Goal: Task Accomplishment & Management: Use online tool/utility

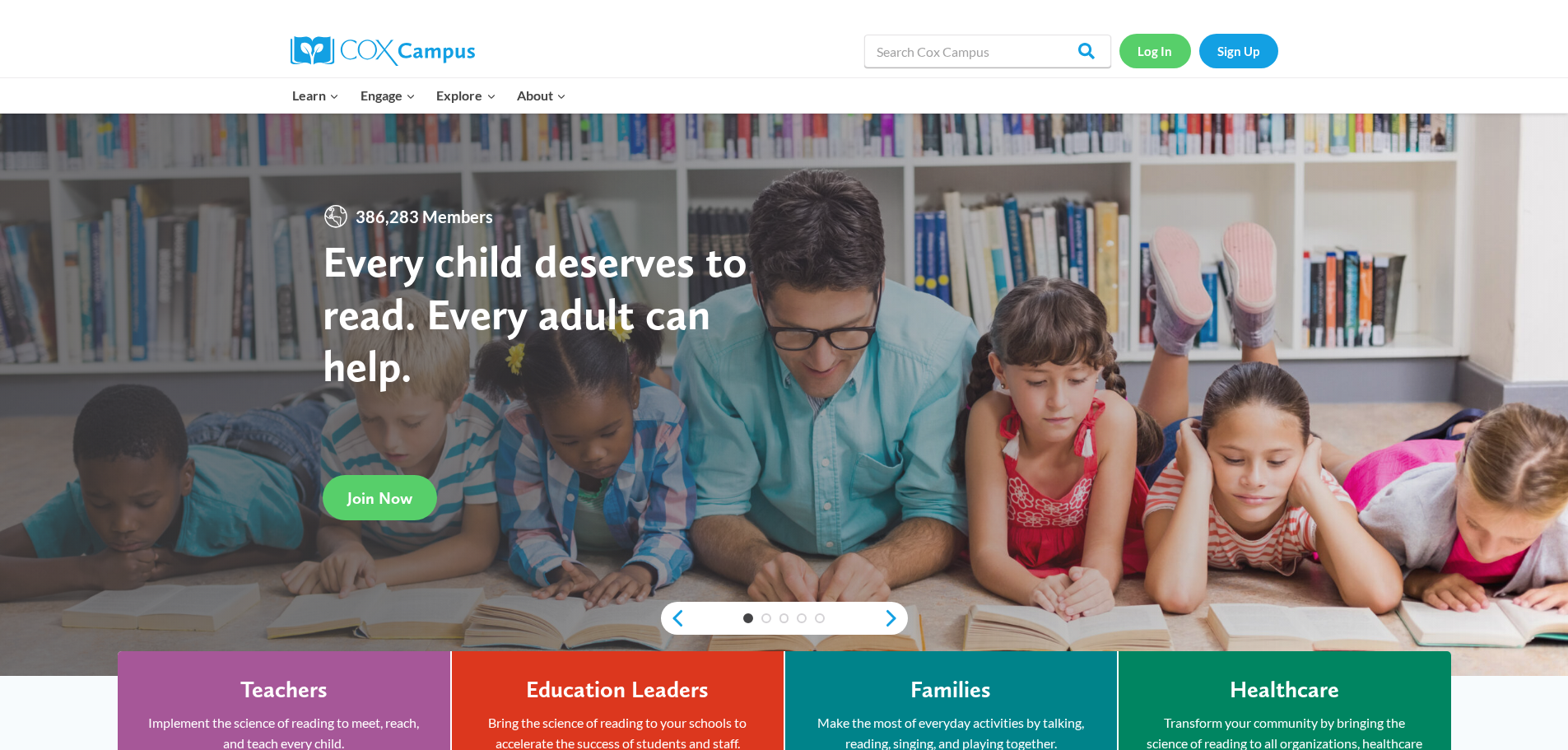
click at [1145, 44] on link "Log In" at bounding box center [1155, 50] width 72 height 34
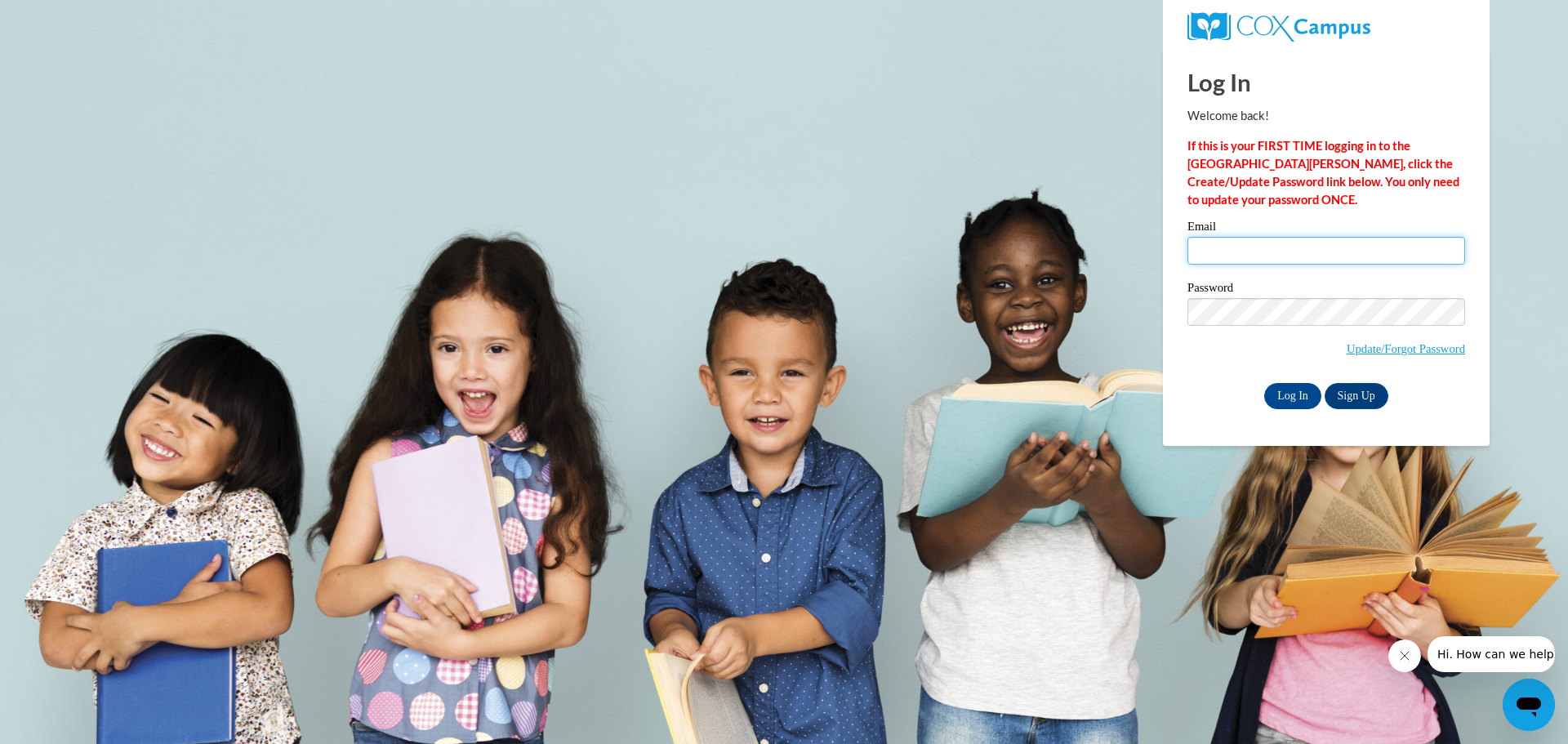
click at [1212, 243] on input "Email" at bounding box center [1326, 251] width 278 height 28
type input "breezylove1414@yahoo.com"
click at [1272, 324] on span "Update/Forgot Password" at bounding box center [1326, 331] width 278 height 68
click at [1265, 383] on input "Log In" at bounding box center [1293, 396] width 57 height 26
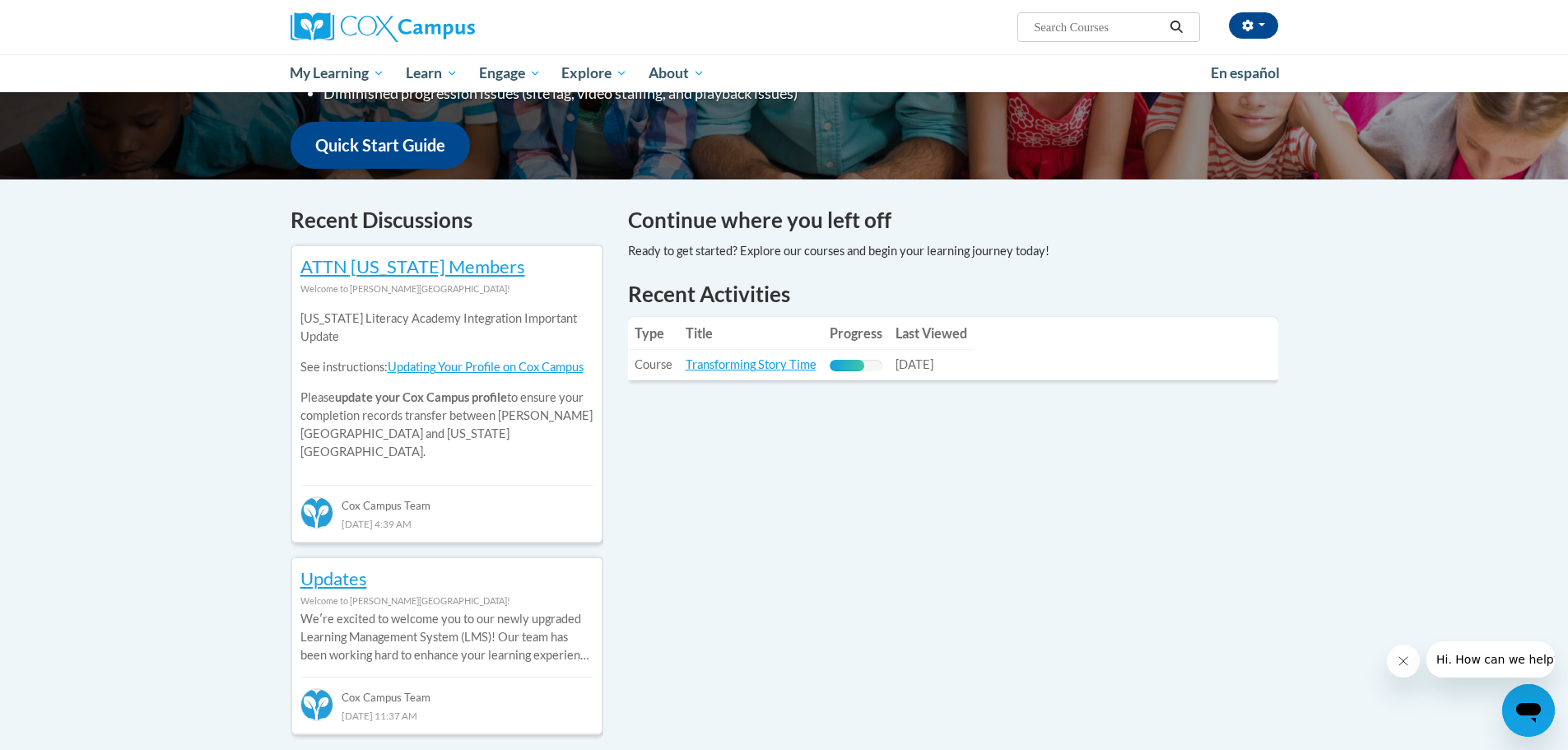
scroll to position [329, 0]
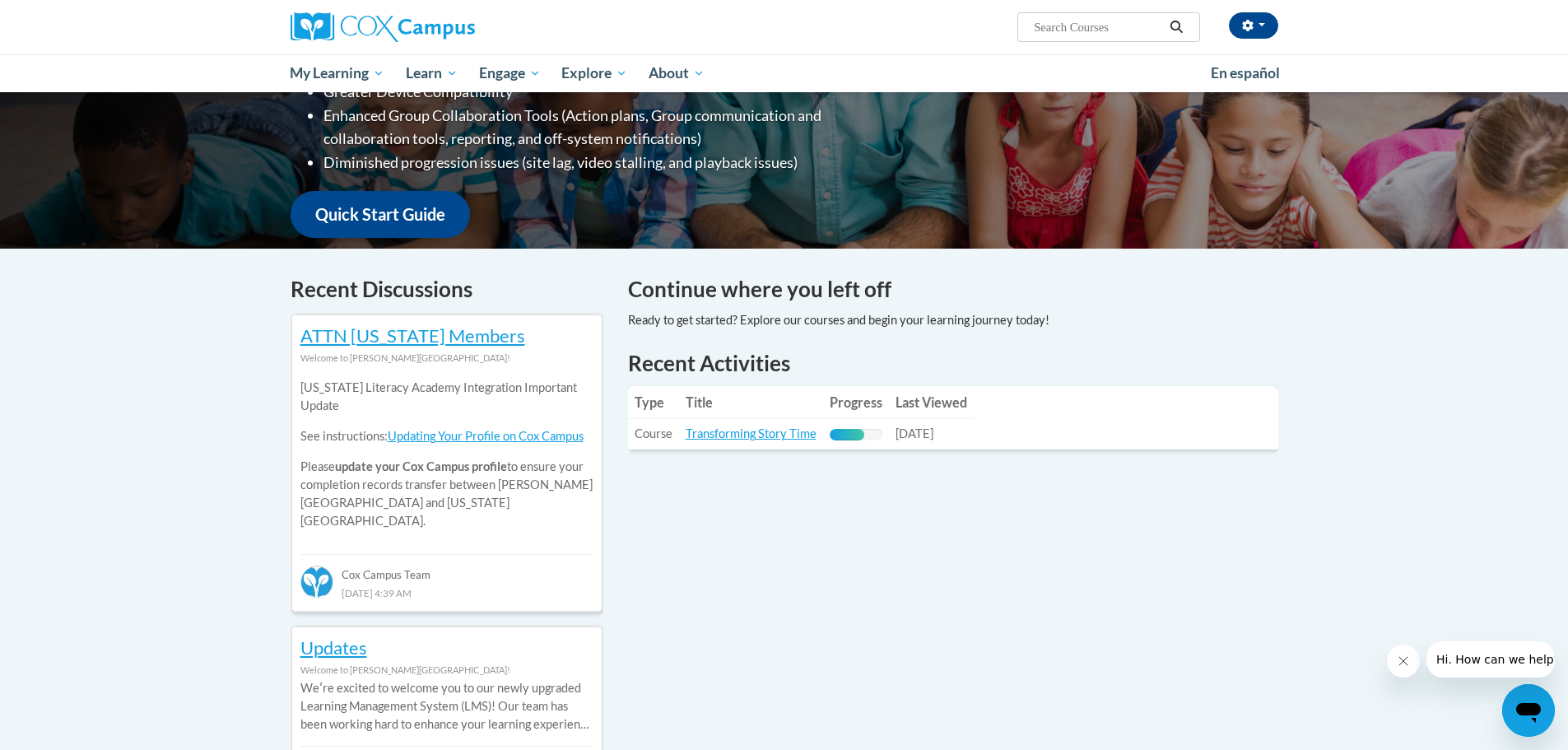
click at [768, 421] on td "Title: Transforming Story Time" at bounding box center [751, 434] width 144 height 30
click at [769, 433] on link "Transforming Story Time" at bounding box center [751, 433] width 131 height 14
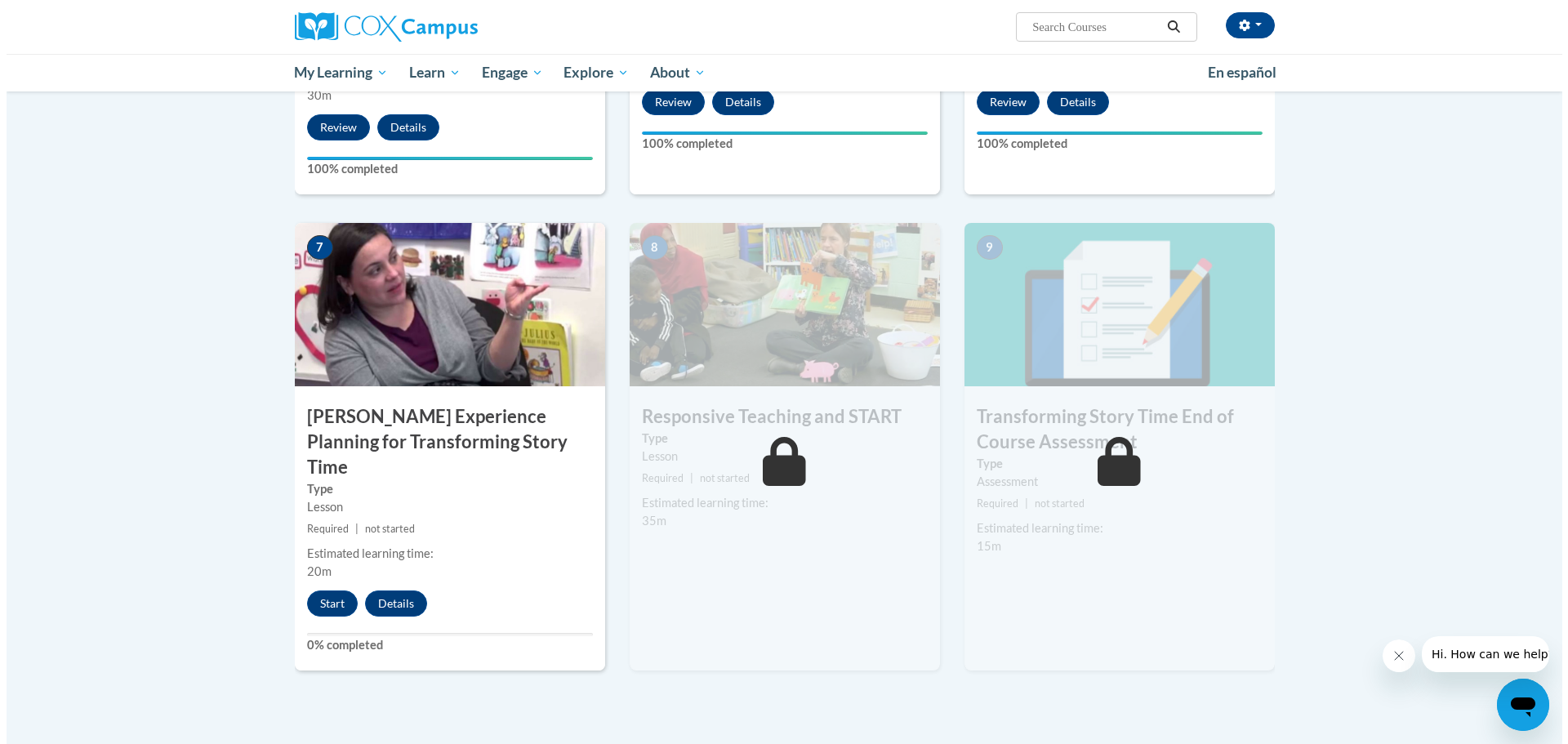
scroll to position [1143, 0]
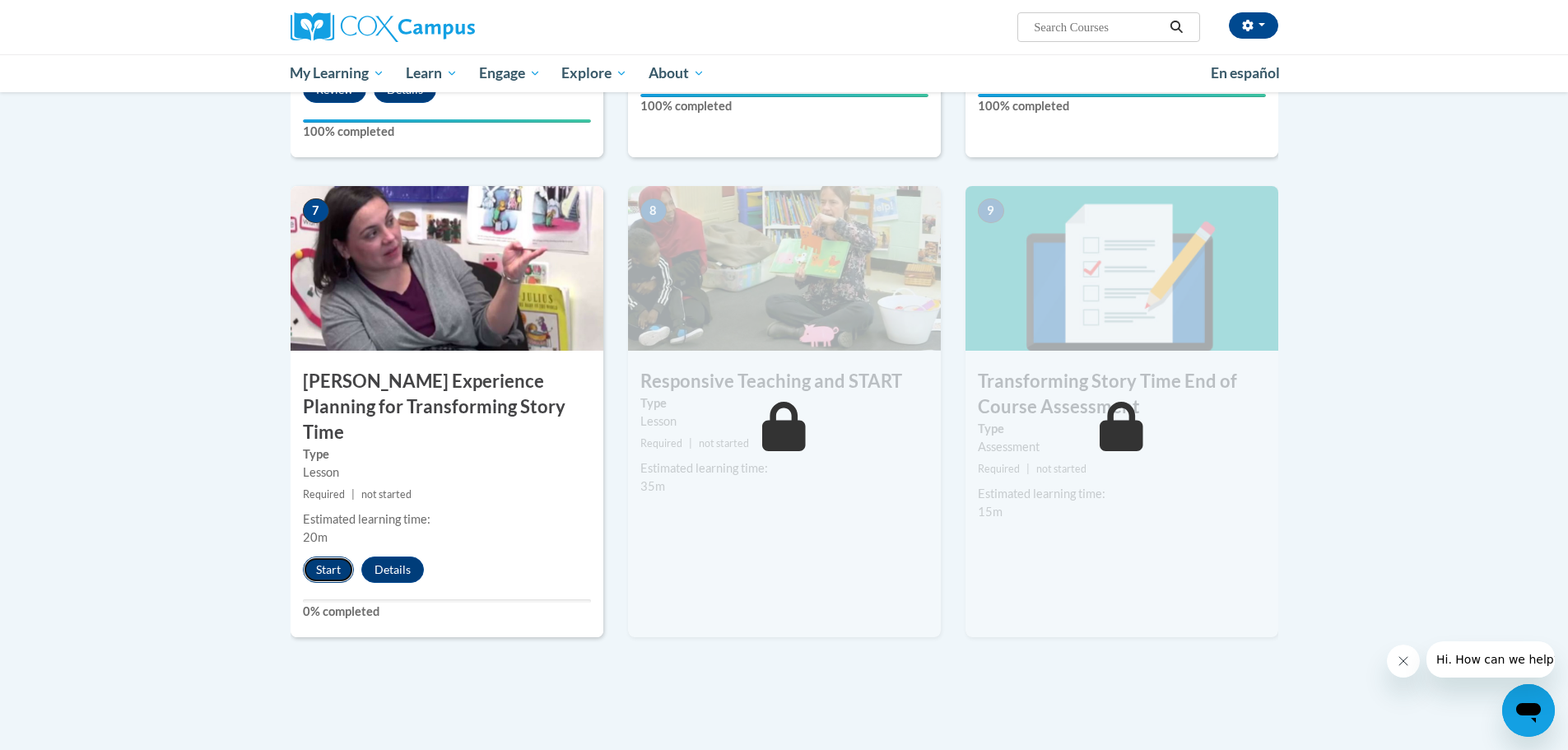
click at [338, 556] on button "Start" at bounding box center [329, 569] width 51 height 27
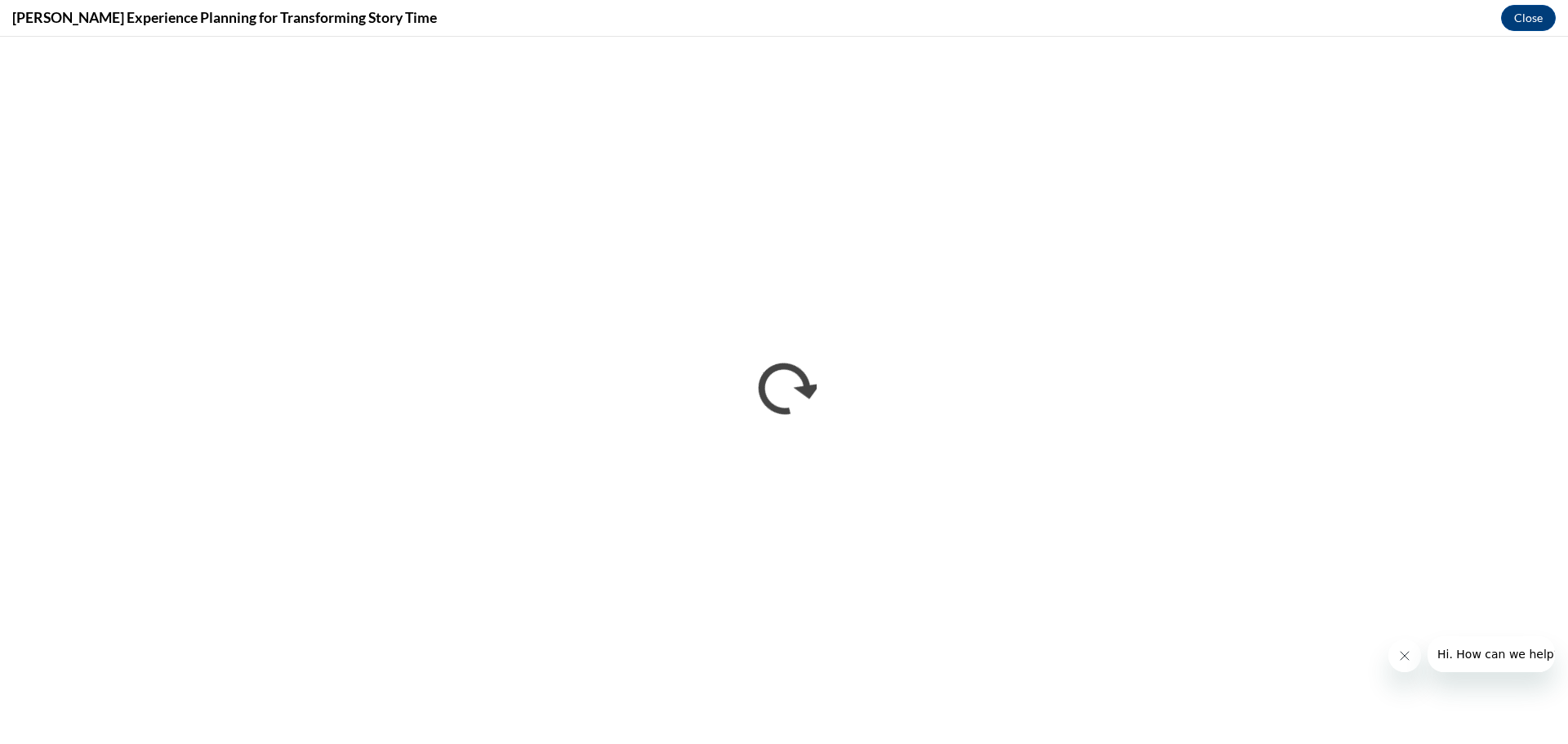
scroll to position [0, 0]
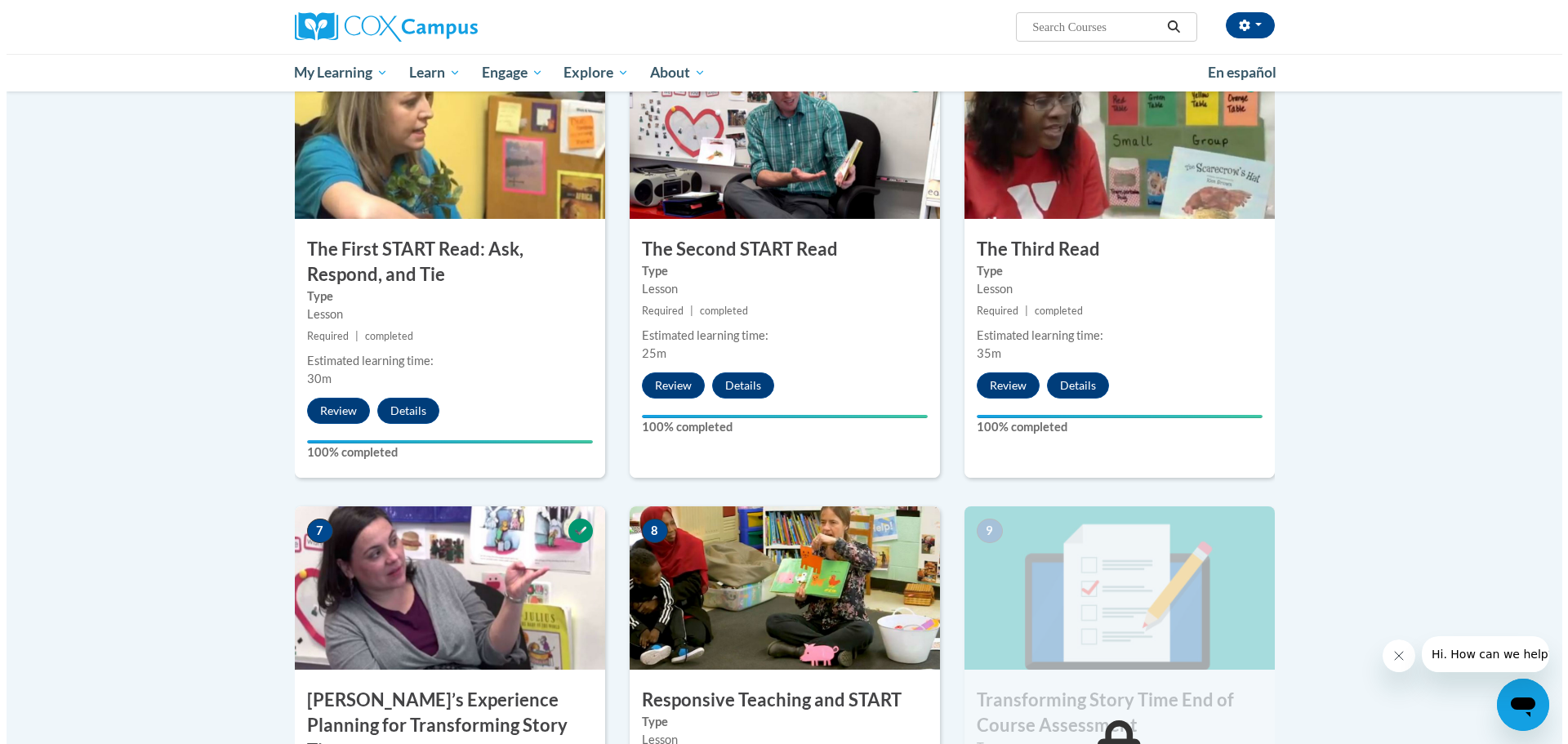
scroll to position [1117, 0]
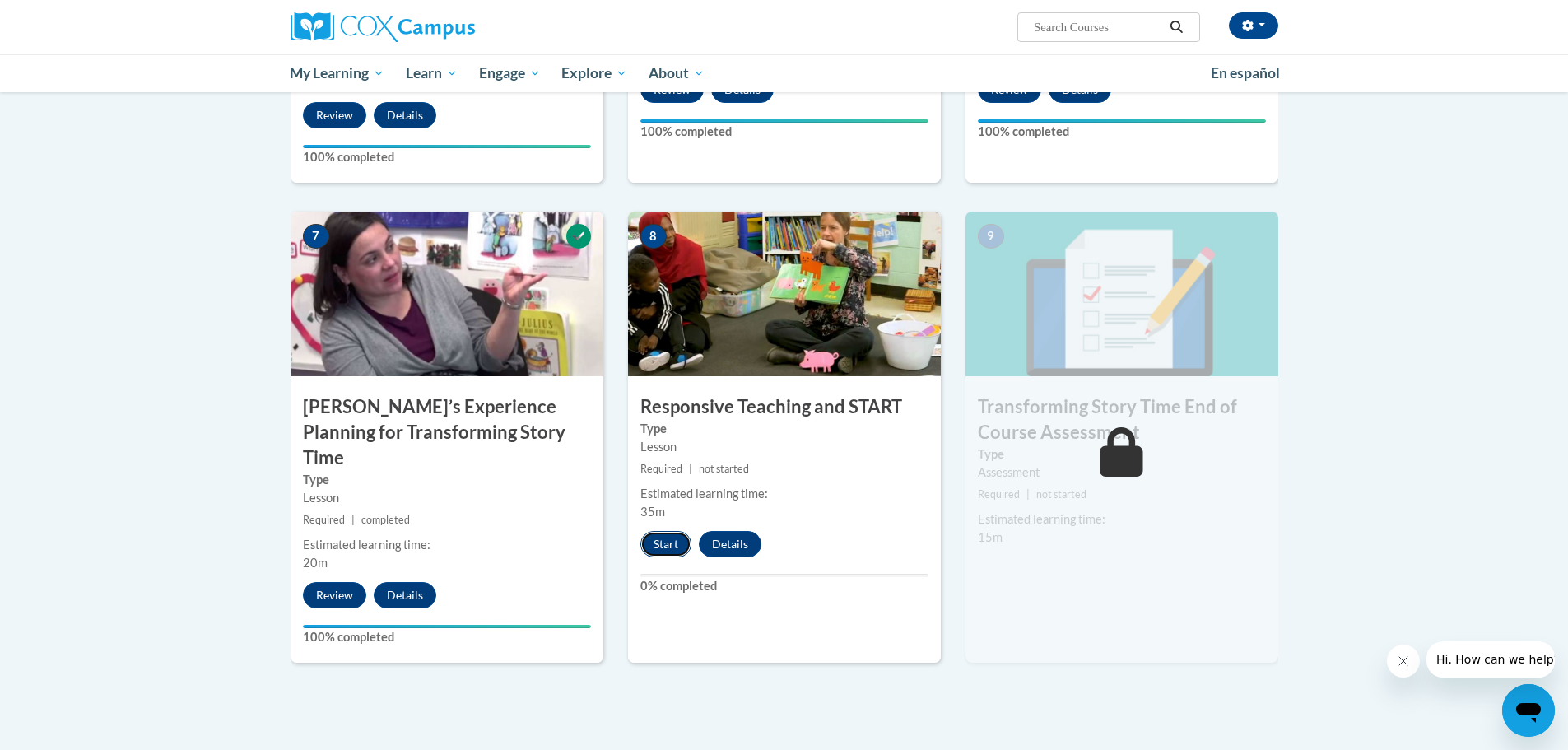
click at [670, 545] on button "Start" at bounding box center [666, 544] width 51 height 27
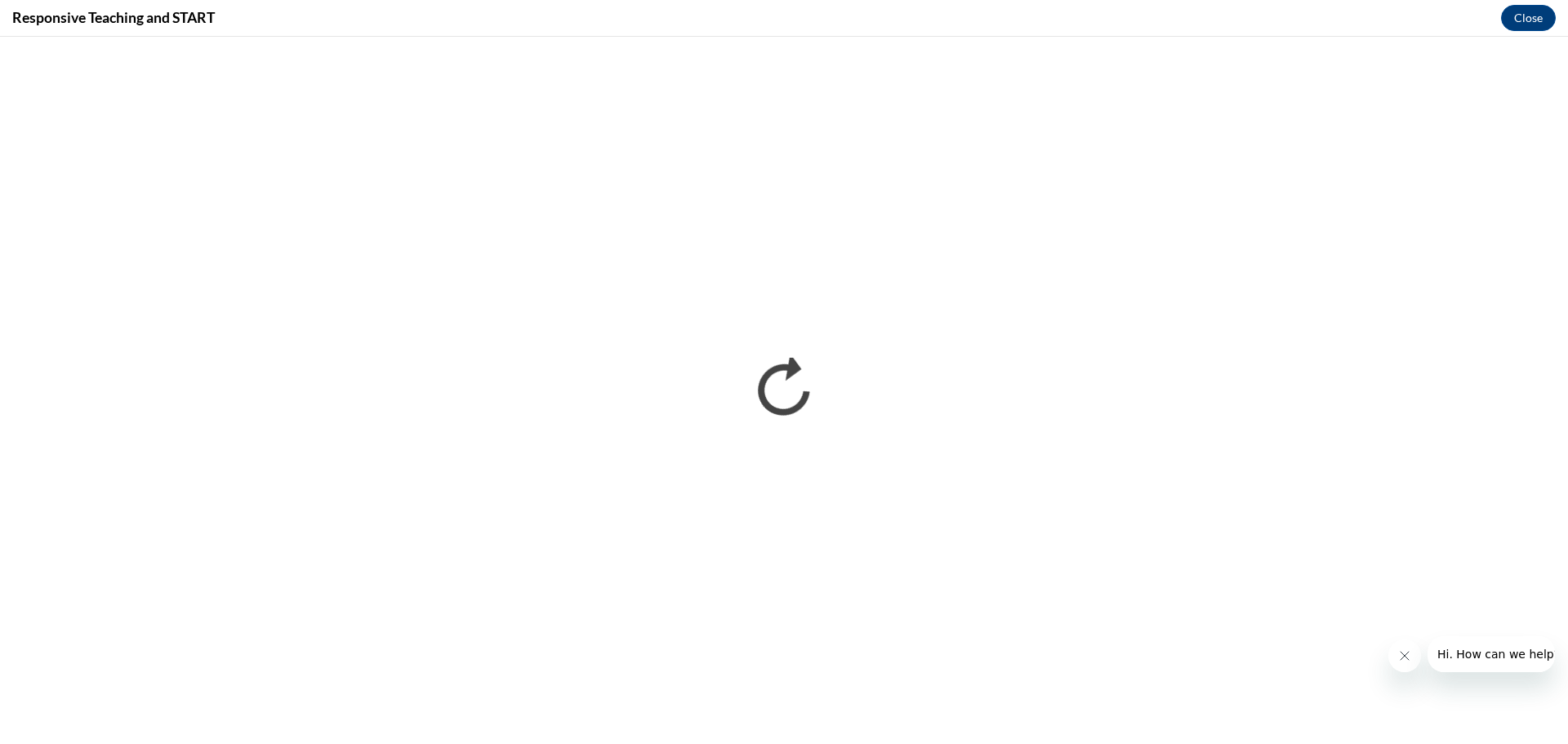
scroll to position [0, 0]
